Goal: Task Accomplishment & Management: Manage account settings

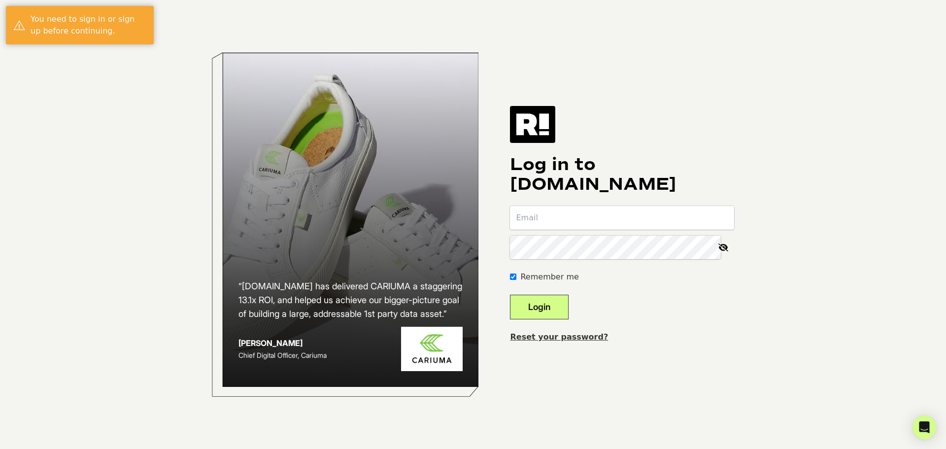
type input "[PERSON_NAME][EMAIL_ADDRESS][PERSON_NAME][DOMAIN_NAME]"
click at [724, 250] on icon at bounding box center [723, 247] width 22 height 24
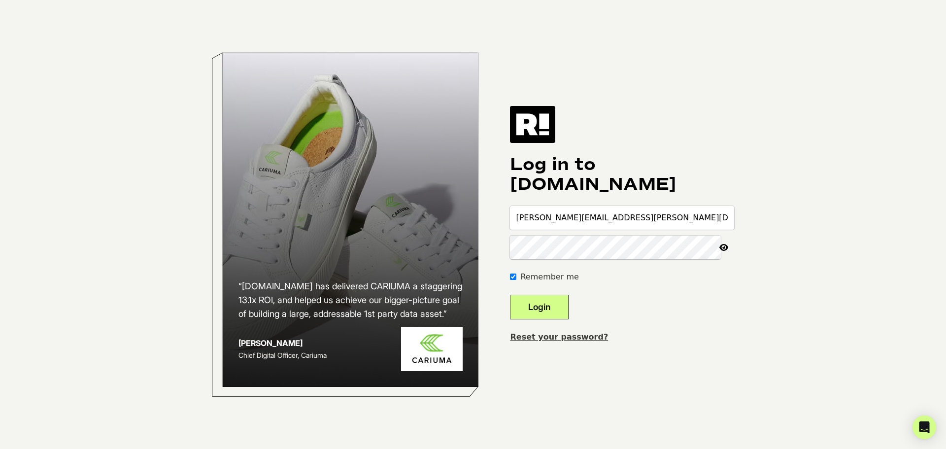
click at [764, 313] on body "“[DOMAIN_NAME] has delivered CARIUMA a staggering 13.1x ROI, and helped us achi…" at bounding box center [473, 224] width 946 height 449
click at [555, 307] on button "Login" at bounding box center [539, 306] width 59 height 25
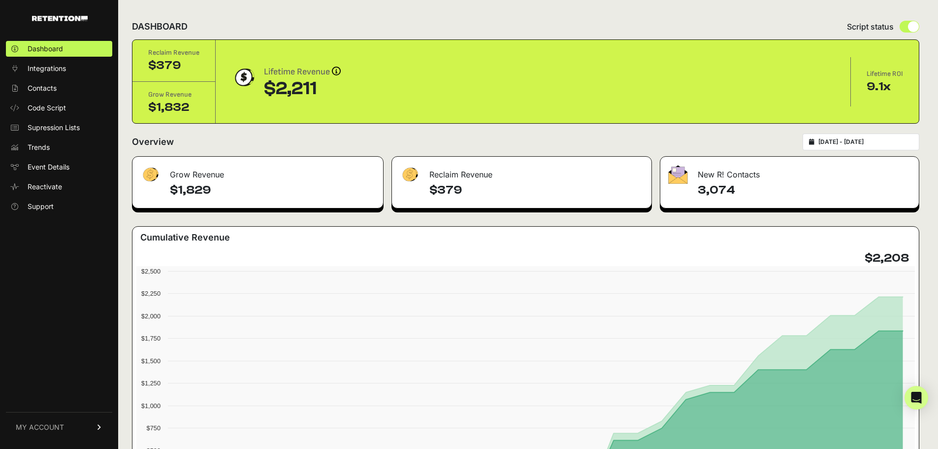
click at [54, 427] on span "MY ACCOUNT" at bounding box center [40, 427] width 48 height 10
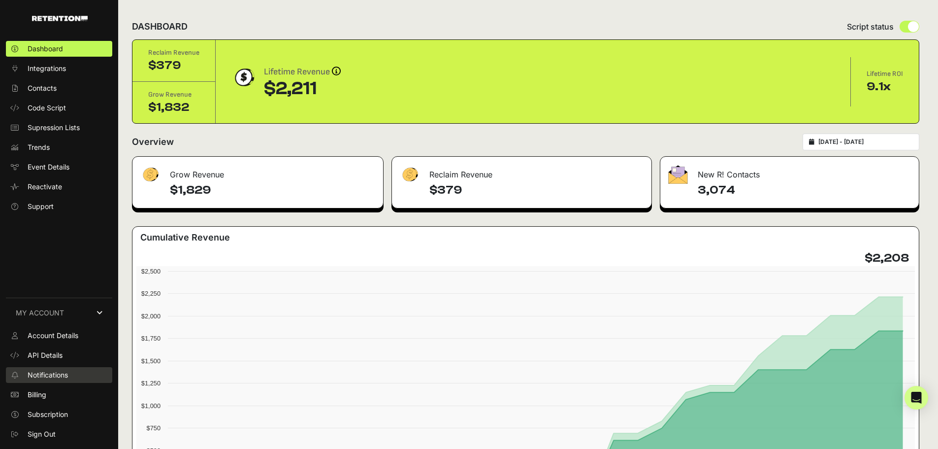
click at [44, 377] on span "Notifications" at bounding box center [48, 375] width 40 height 10
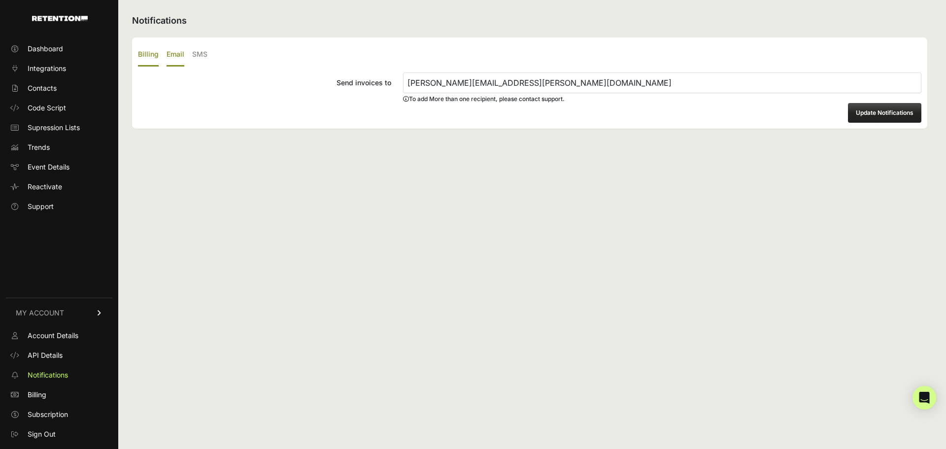
click at [177, 55] on label "Email" at bounding box center [175, 54] width 18 height 23
click at [0, 0] on input "Email" at bounding box center [0, 0] width 0 height 0
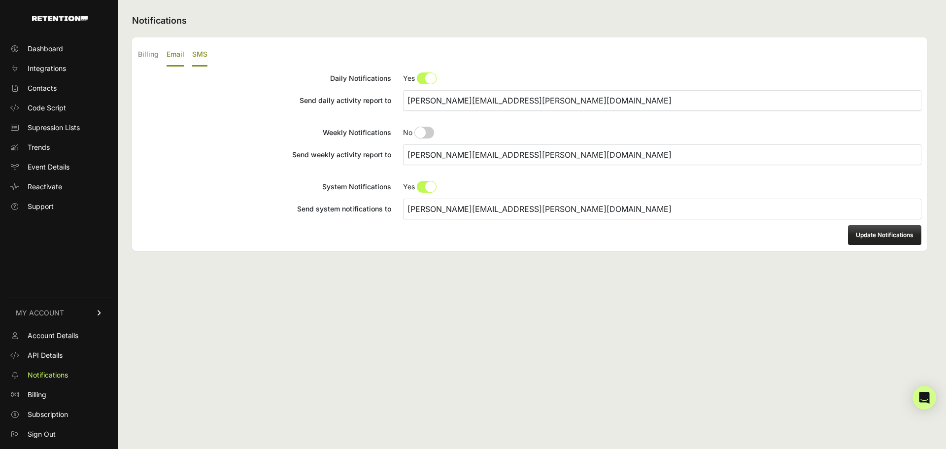
click at [199, 59] on label "SMS" at bounding box center [199, 54] width 15 height 23
click at [0, 0] on input "SMS" at bounding box center [0, 0] width 0 height 0
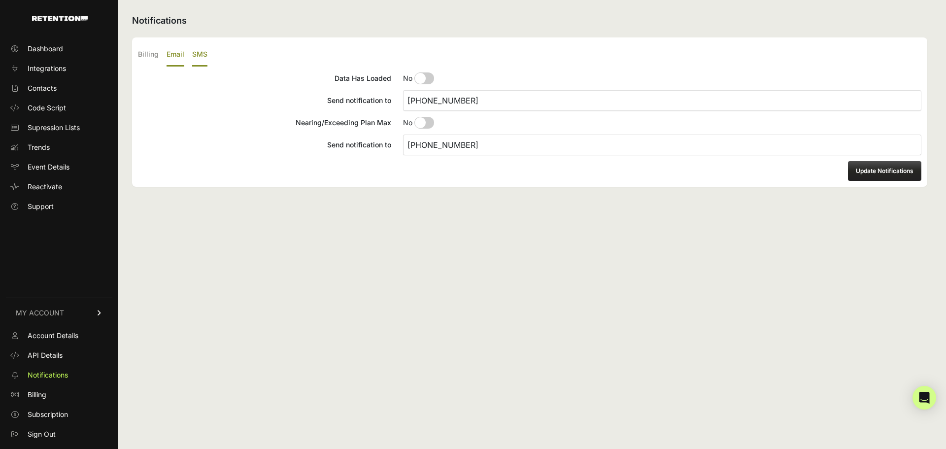
click at [180, 55] on label "Email" at bounding box center [175, 54] width 18 height 23
click at [0, 0] on input "Email" at bounding box center [0, 0] width 0 height 0
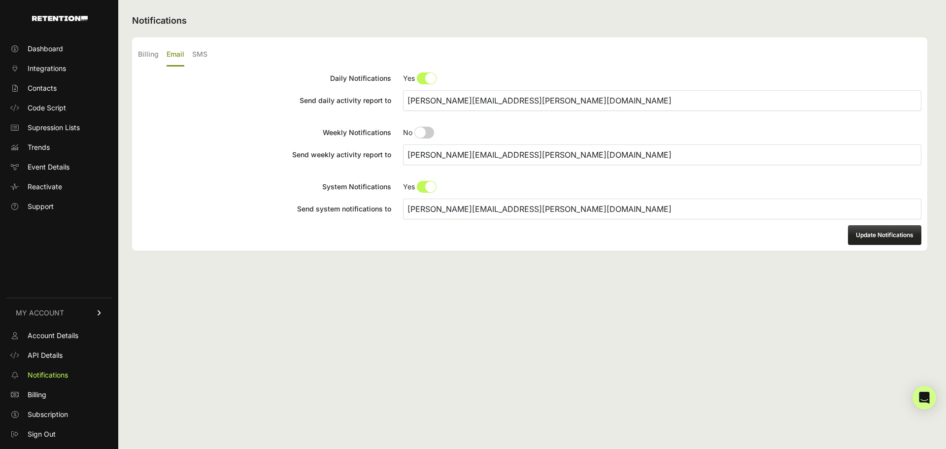
click at [529, 159] on input "[PERSON_NAME][EMAIL_ADDRESS][PERSON_NAME][DOMAIN_NAME]" at bounding box center [662, 154] width 518 height 21
click at [352, 276] on div "Notifications Billing Email SMS Send invoices to mary.fomby@gulfarium.com To ad…" at bounding box center [529, 224] width 822 height 449
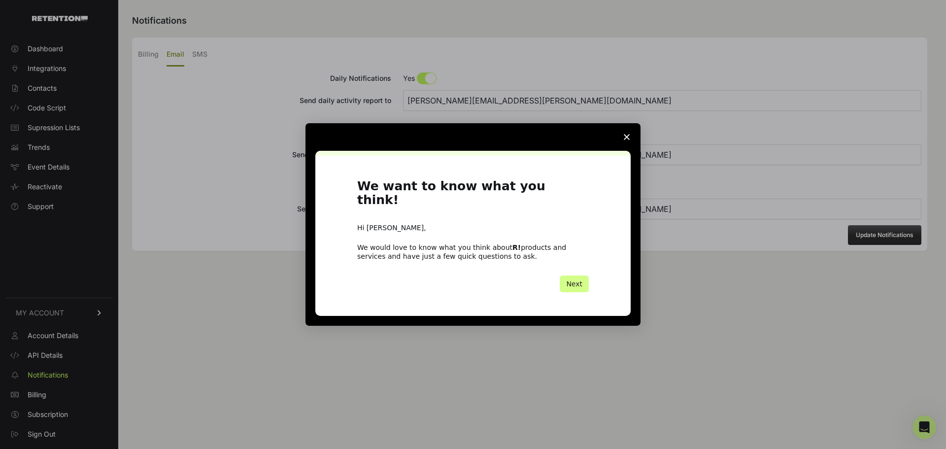
click at [628, 140] on polygon "Close survey" at bounding box center [626, 137] width 6 height 6
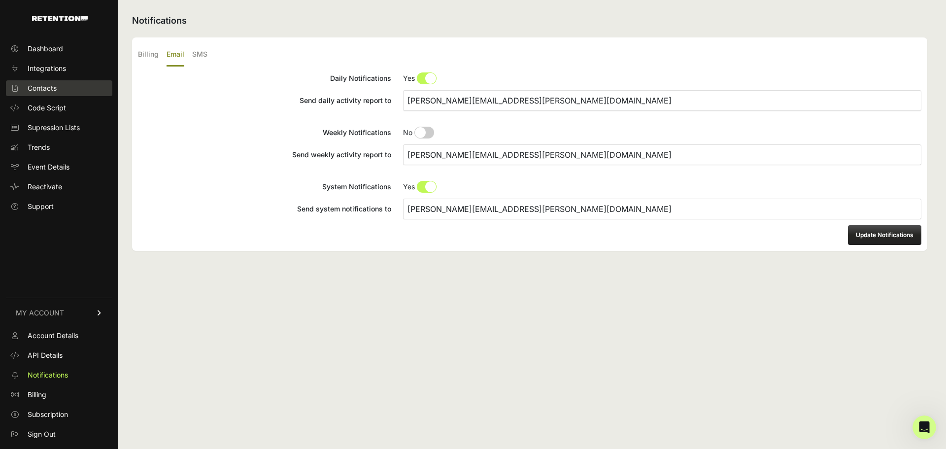
click at [42, 87] on span "Contacts" at bounding box center [42, 88] width 29 height 10
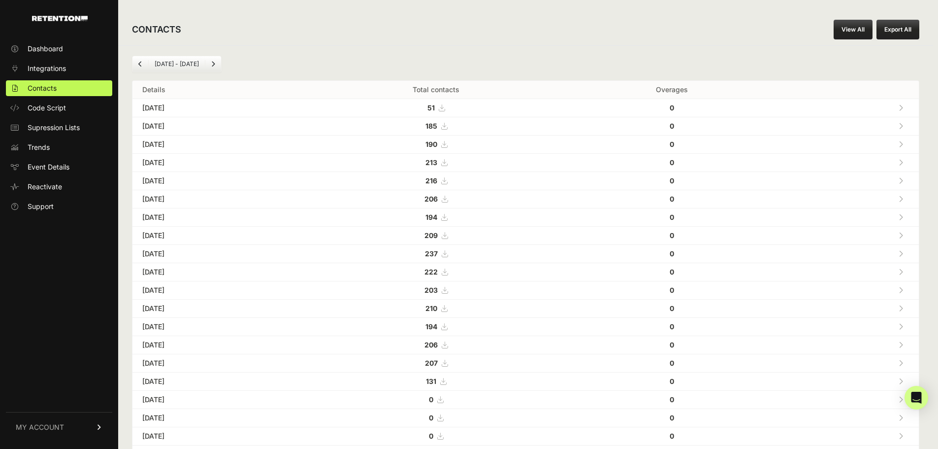
click at [846, 34] on link "View All" at bounding box center [853, 30] width 39 height 20
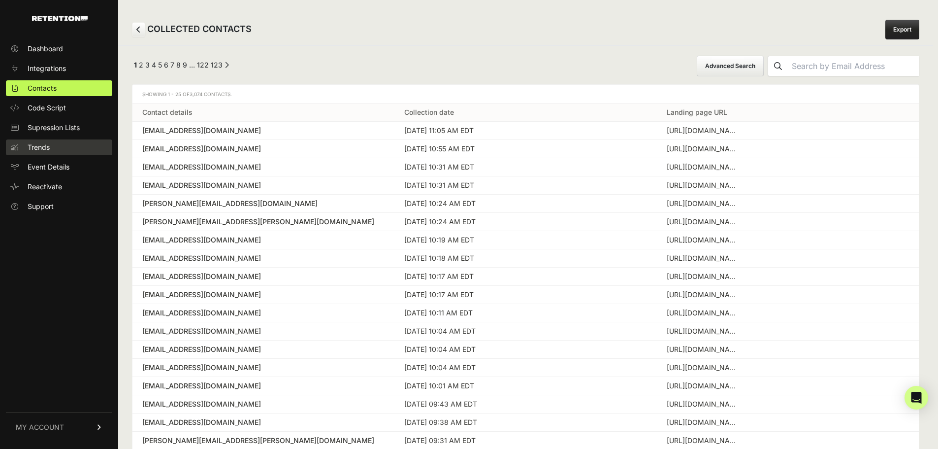
click at [65, 149] on link "Trends" at bounding box center [59, 147] width 106 height 16
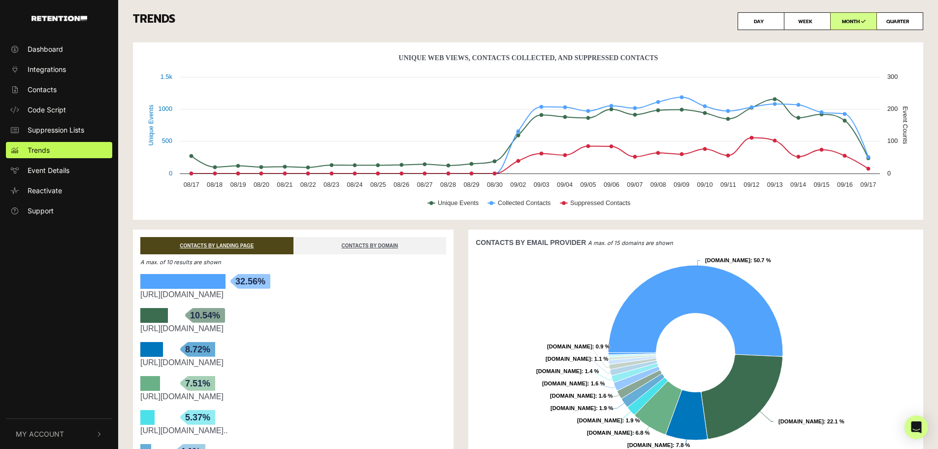
click at [59, 437] on span "My Account" at bounding box center [40, 433] width 48 height 10
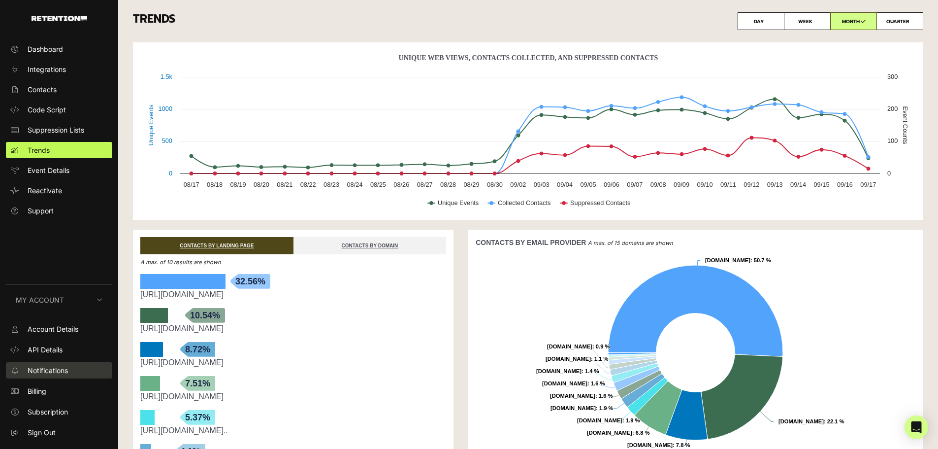
click at [35, 373] on span "Notifications" at bounding box center [48, 370] width 40 height 10
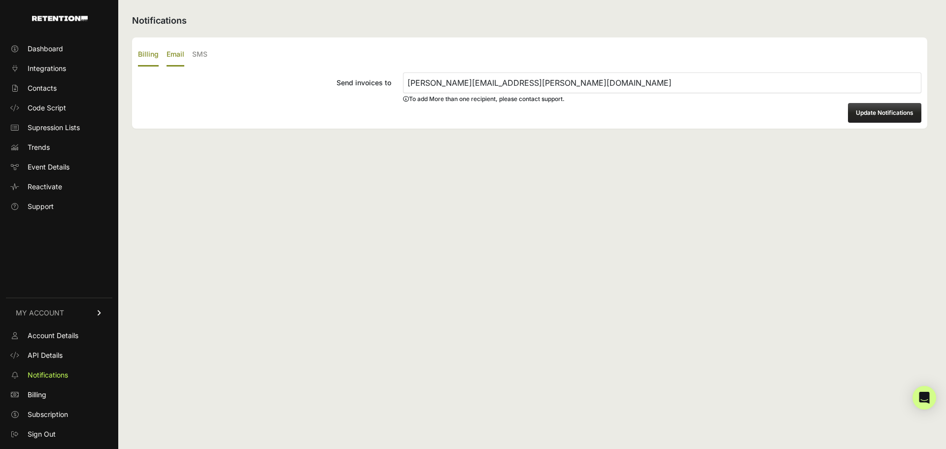
click at [173, 58] on label "Email" at bounding box center [175, 54] width 18 height 23
click at [0, 0] on input "Email" at bounding box center [0, 0] width 0 height 0
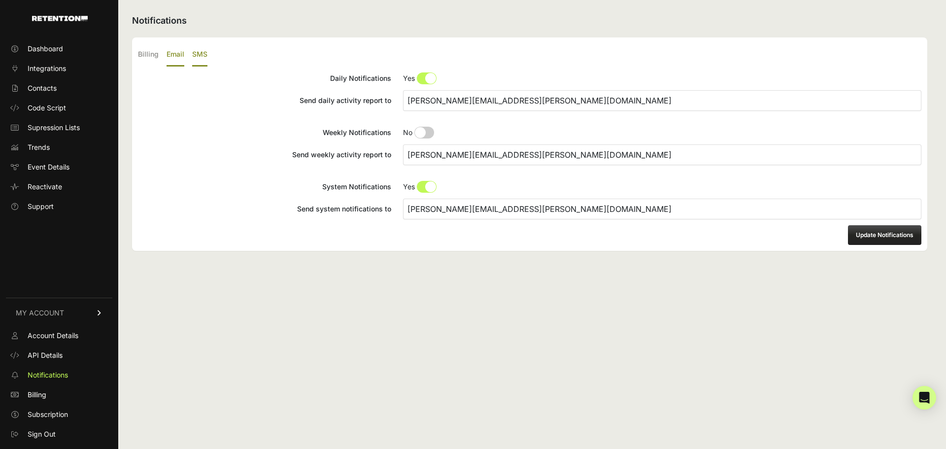
click at [194, 56] on label "SMS" at bounding box center [199, 54] width 15 height 23
click at [0, 0] on input "SMS" at bounding box center [0, 0] width 0 height 0
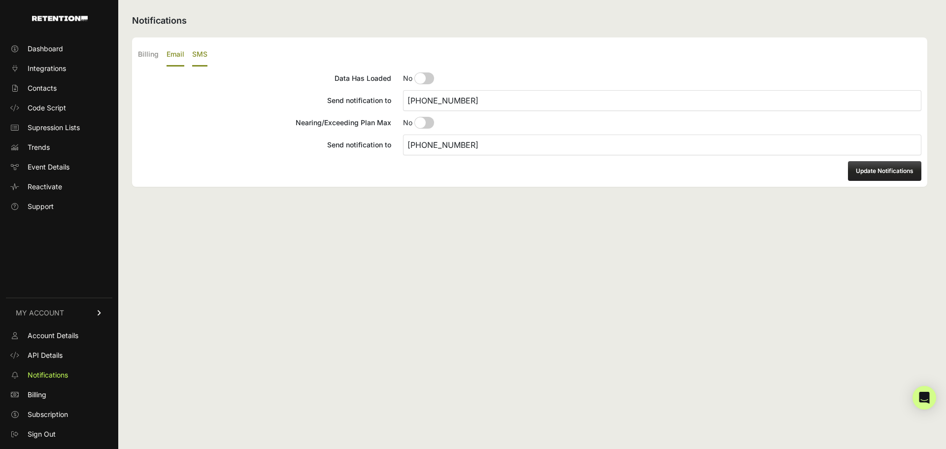
click at [170, 56] on label "Email" at bounding box center [175, 54] width 18 height 23
click at [0, 0] on input "Email" at bounding box center [0, 0] width 0 height 0
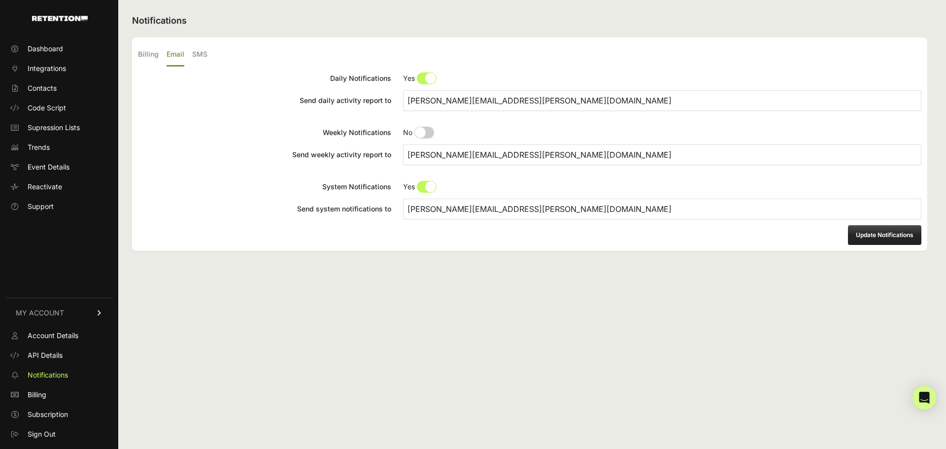
click at [423, 136] on input "Weekly Notifications No Yes" at bounding box center [662, 133] width 518 height 12
radio input "true"
drag, startPoint x: 513, startPoint y: 102, endPoint x: 378, endPoint y: 106, distance: 135.5
click at [378, 106] on label "Send daily activity report to mary.fomby@gulfarium.com" at bounding box center [529, 100] width 783 height 21
paste input "johnwhall.128@gmail"
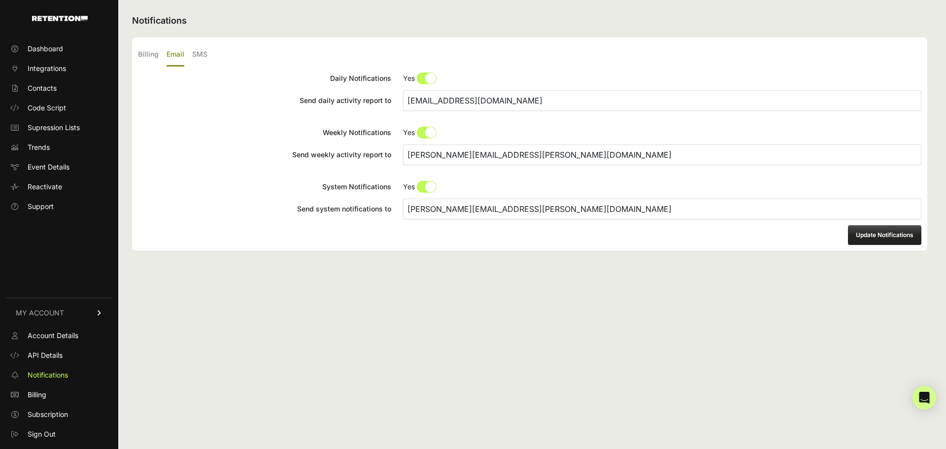
type input "johnwhall.128@gmail.com"
click at [861, 236] on button "Update Notifications" at bounding box center [884, 235] width 73 height 20
click at [870, 233] on button "Update Notifications" at bounding box center [884, 235] width 73 height 20
click at [41, 48] on span "Dashboard" at bounding box center [45, 49] width 35 height 10
